Goal: Find specific page/section: Find specific page/section

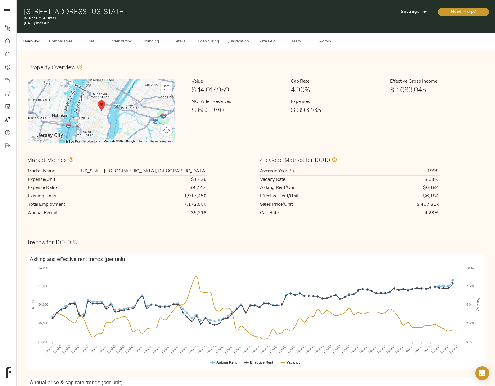
click at [130, 42] on span "Underwriting" at bounding box center [121, 41] width 24 height 7
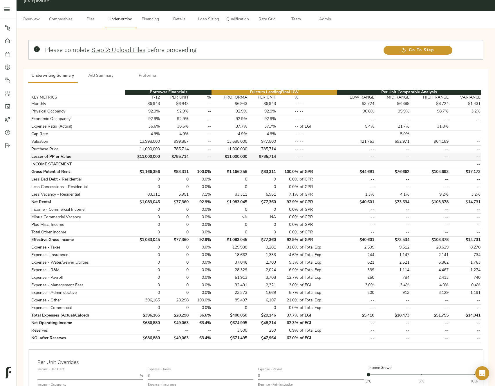
scroll to position [10, 0]
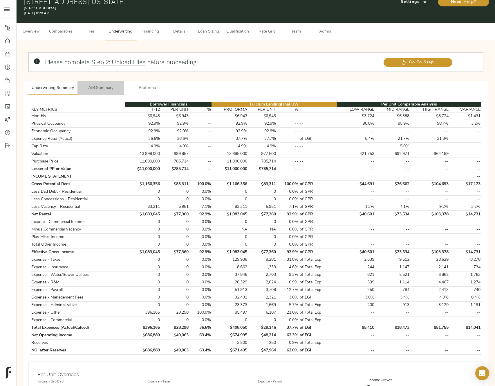
click at [109, 89] on span "A/B Summary" at bounding box center [100, 87] width 39 height 7
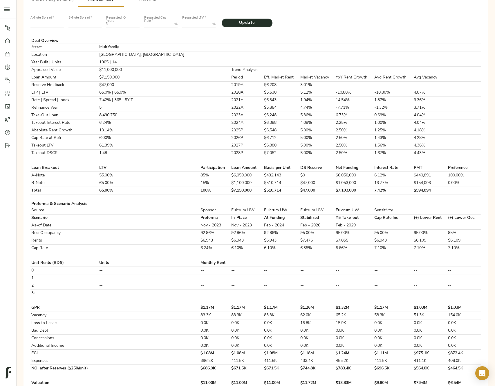
scroll to position [99, 0]
